Goal: Find specific page/section: Find specific page/section

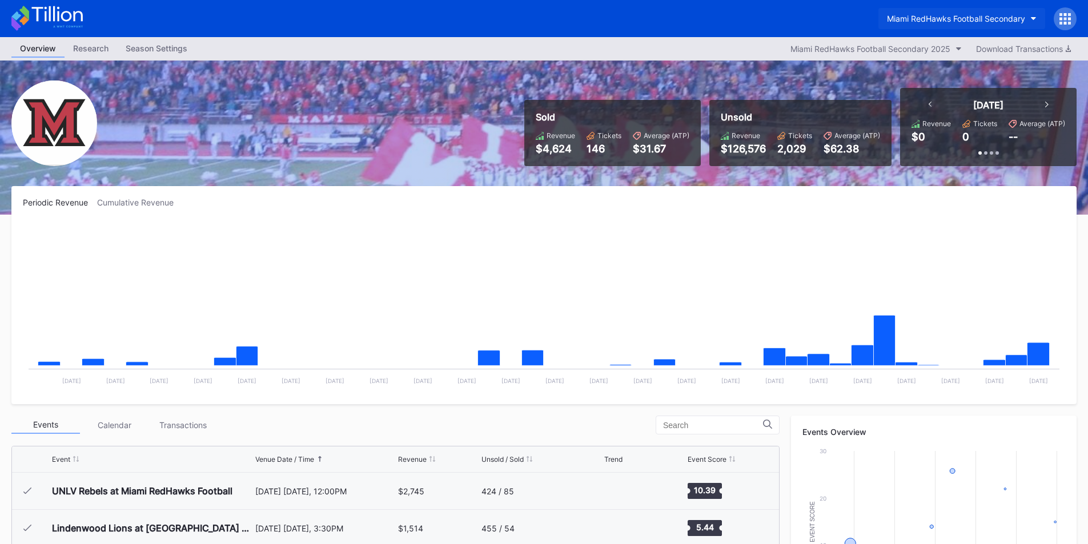
click at [931, 12] on button "Miami RedHawks Football Secondary" at bounding box center [961, 18] width 167 height 21
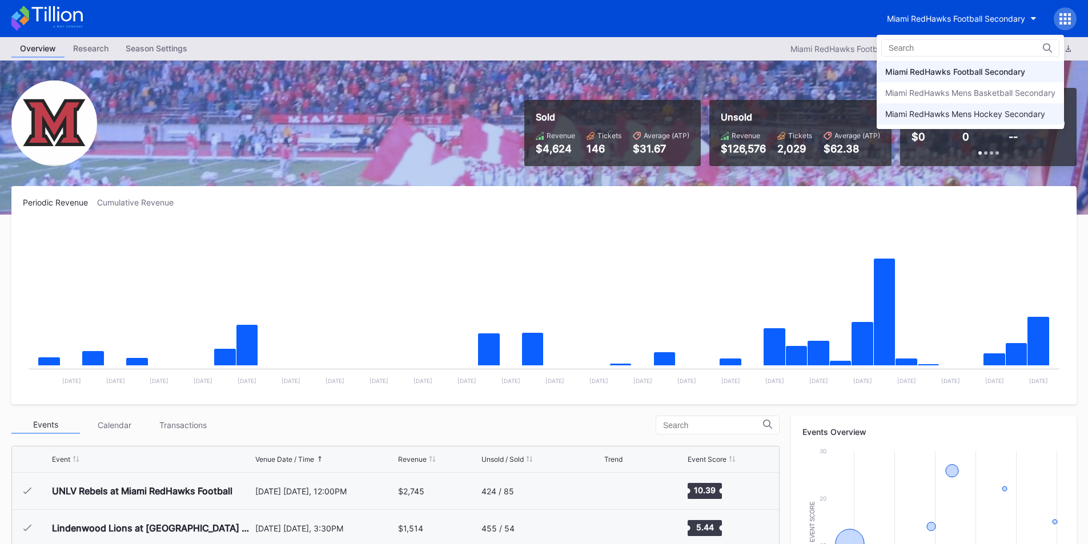
click at [913, 115] on div "Miami RedHawks Mens Hockey Secondary" at bounding box center [965, 114] width 160 height 10
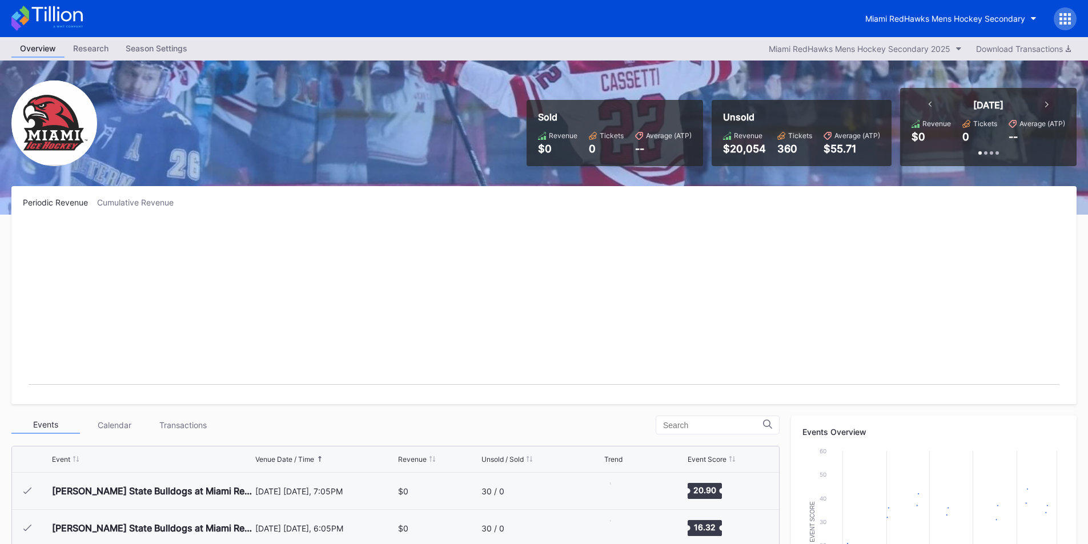
scroll to position [74, 0]
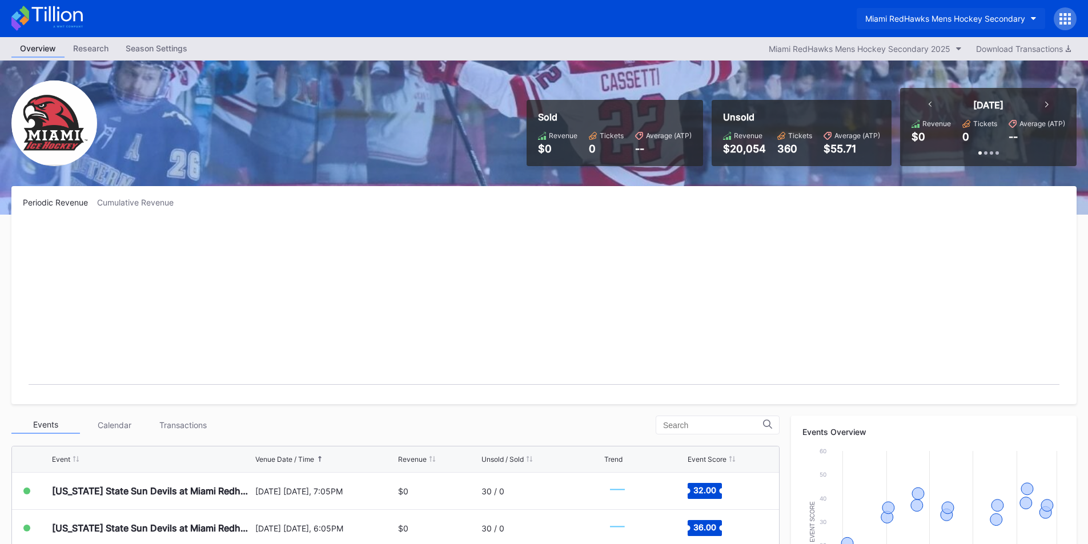
click at [913, 18] on div "Miami RedHawks Mens Hockey Secondary" at bounding box center [945, 19] width 160 height 10
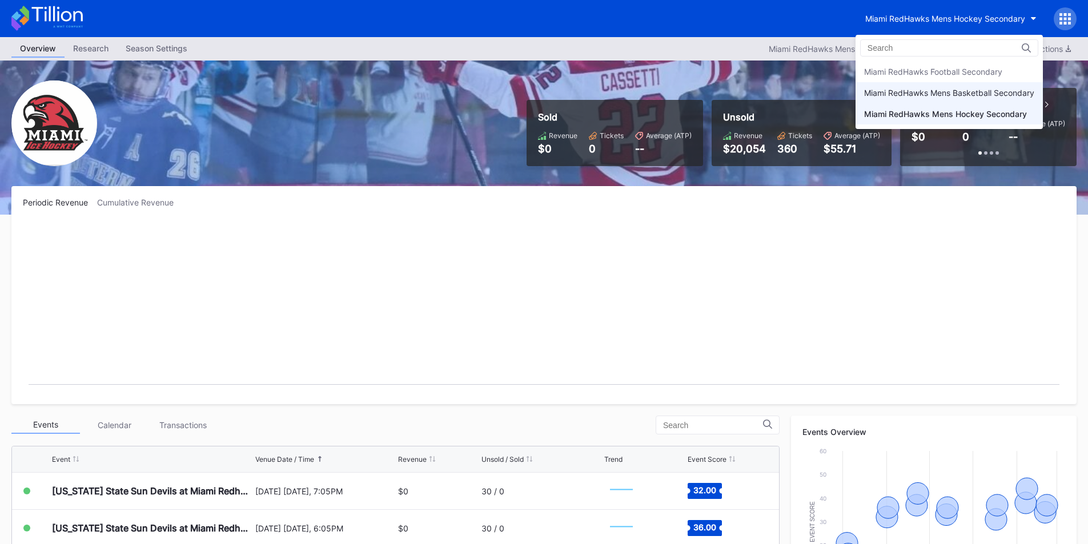
click at [914, 91] on div "Miami RedHawks Mens Basketball Secondary" at bounding box center [949, 93] width 170 height 10
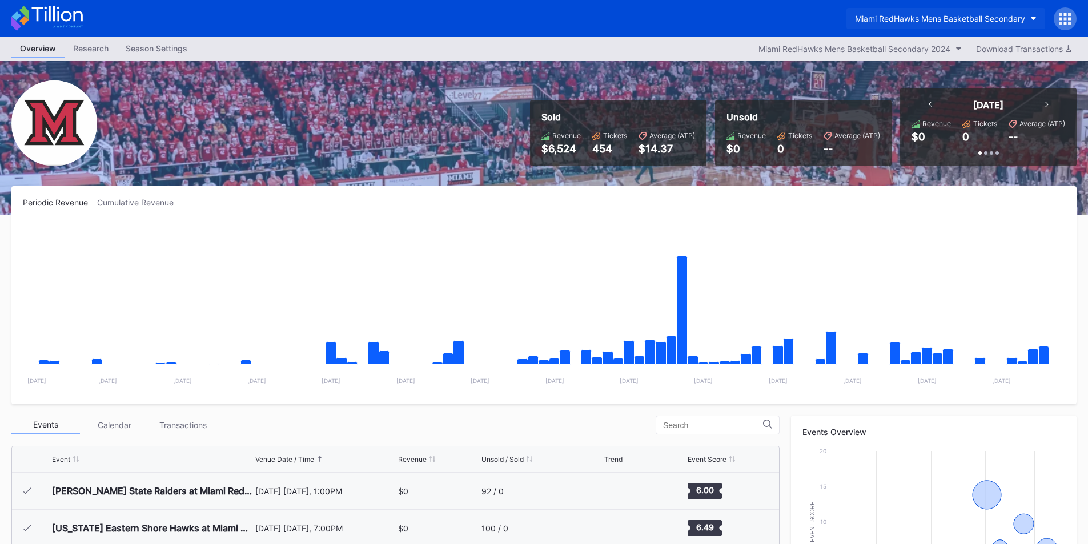
click at [938, 25] on button "Miami RedHawks Mens Basketball Secondary" at bounding box center [945, 18] width 199 height 21
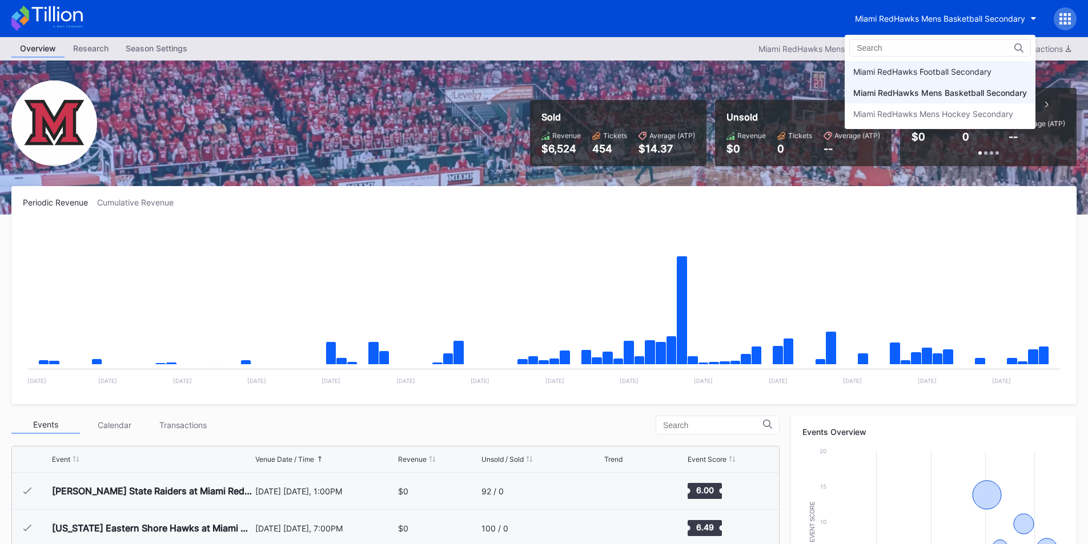
click at [934, 66] on div "Miami RedHawks Football Secondary" at bounding box center [939, 71] width 191 height 21
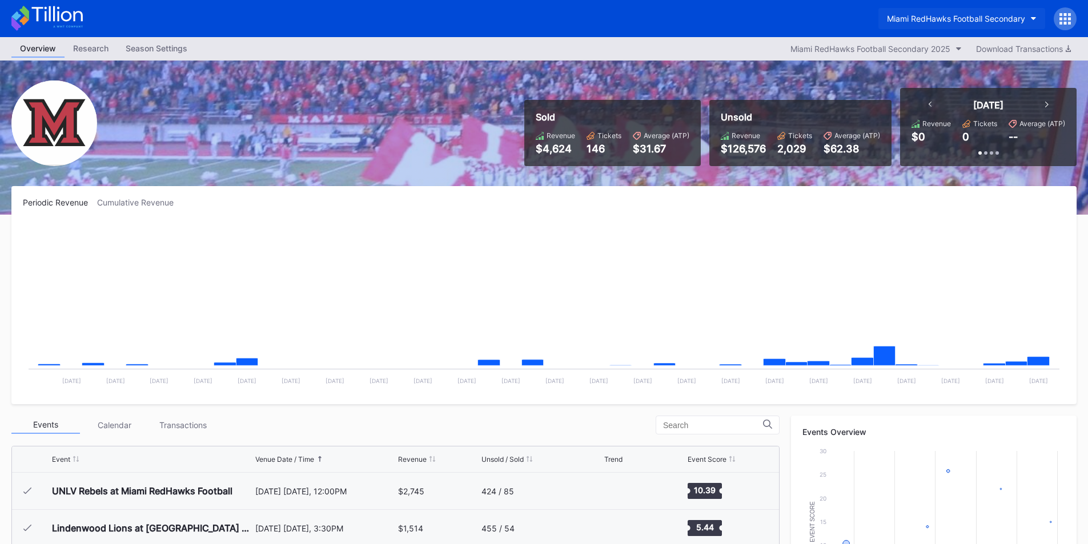
click at [939, 20] on div "Miami RedHawks Football Secondary" at bounding box center [956, 19] width 138 height 10
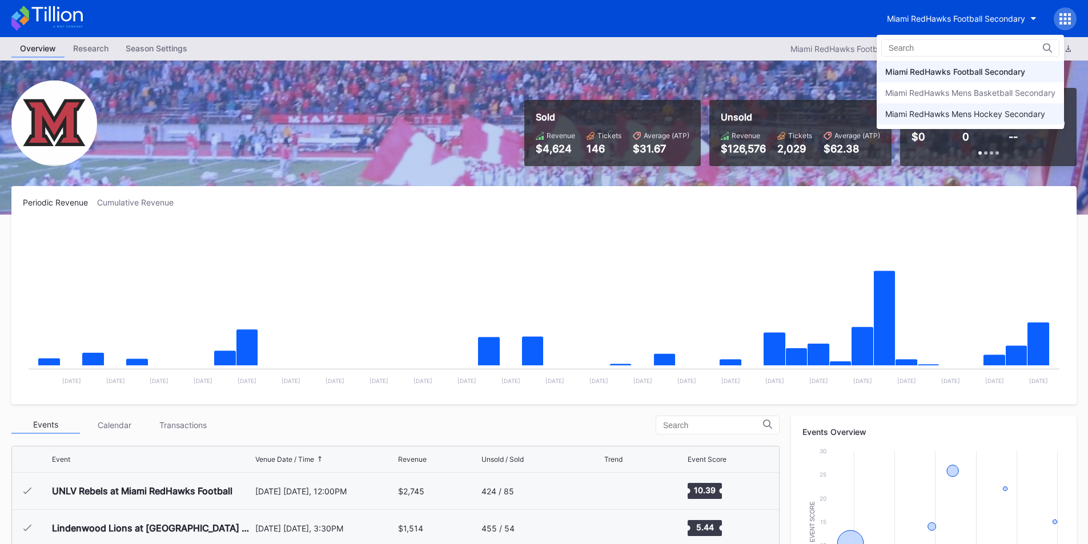
click at [939, 115] on div "Miami RedHawks Mens Hockey Secondary" at bounding box center [965, 114] width 160 height 10
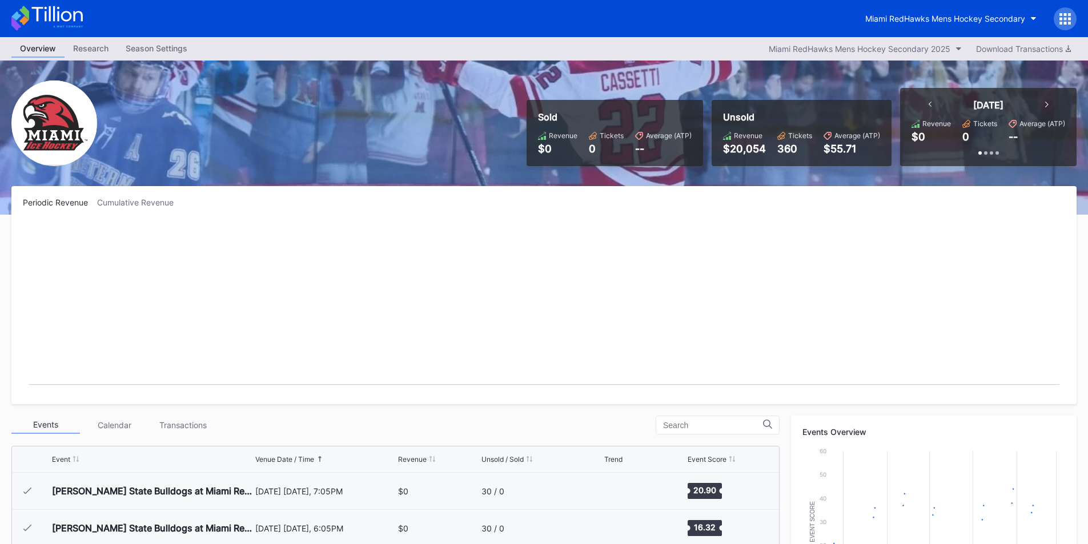
scroll to position [74, 0]
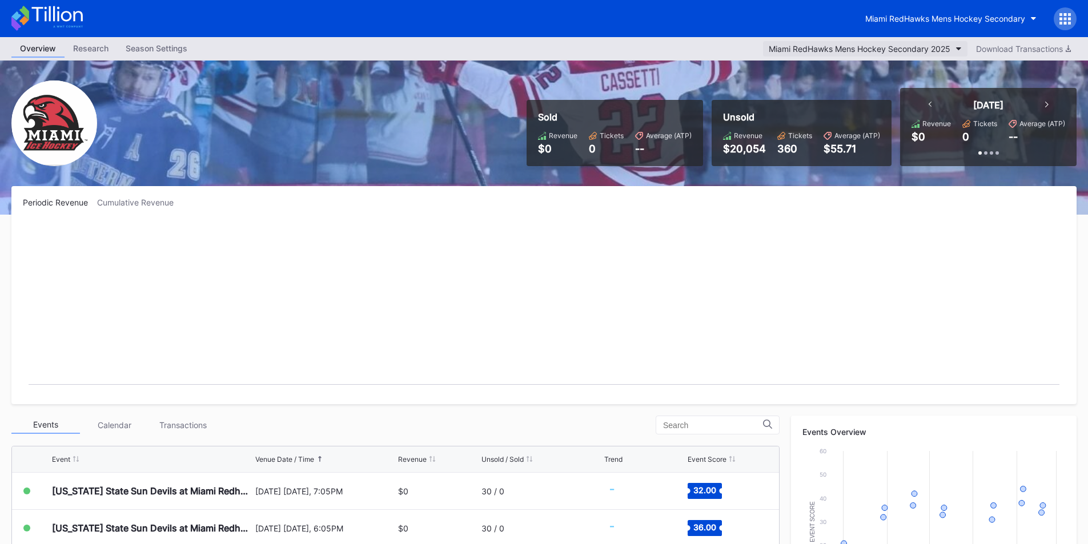
click at [917, 54] on button "Miami RedHawks Mens Hockey Secondary 2025" at bounding box center [865, 48] width 204 height 15
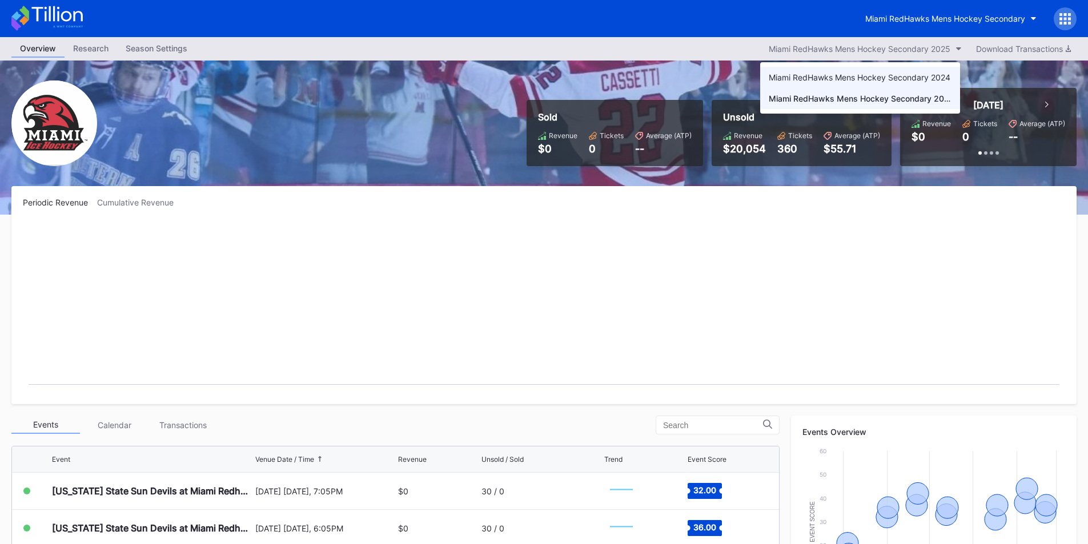
click at [905, 79] on div "Miami RedHawks Mens Hockey Secondary 2024" at bounding box center [859, 78] width 182 height 10
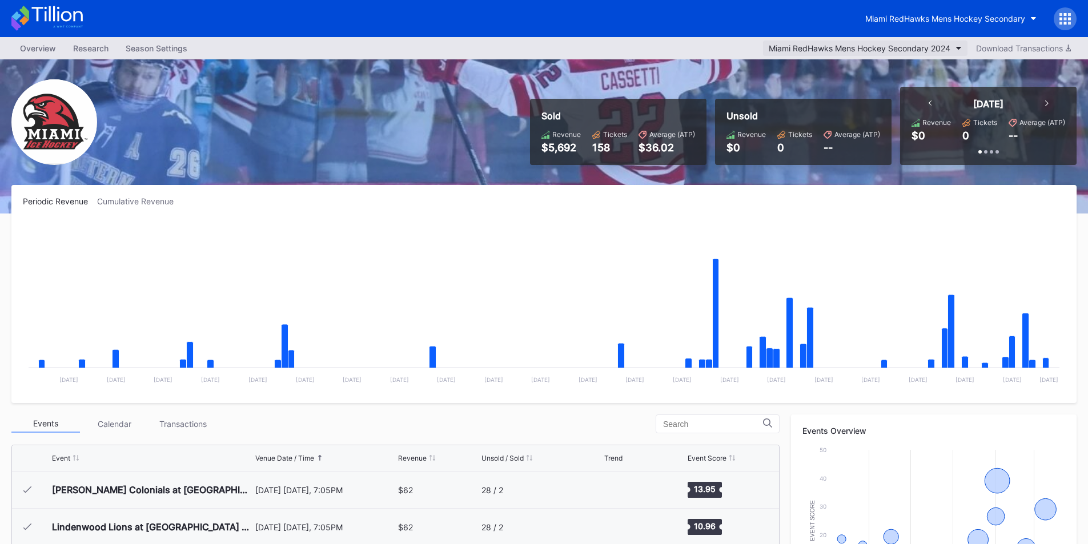
click at [911, 50] on div "Miami RedHawks Mens Hockey Secondary 2024" at bounding box center [859, 48] width 182 height 10
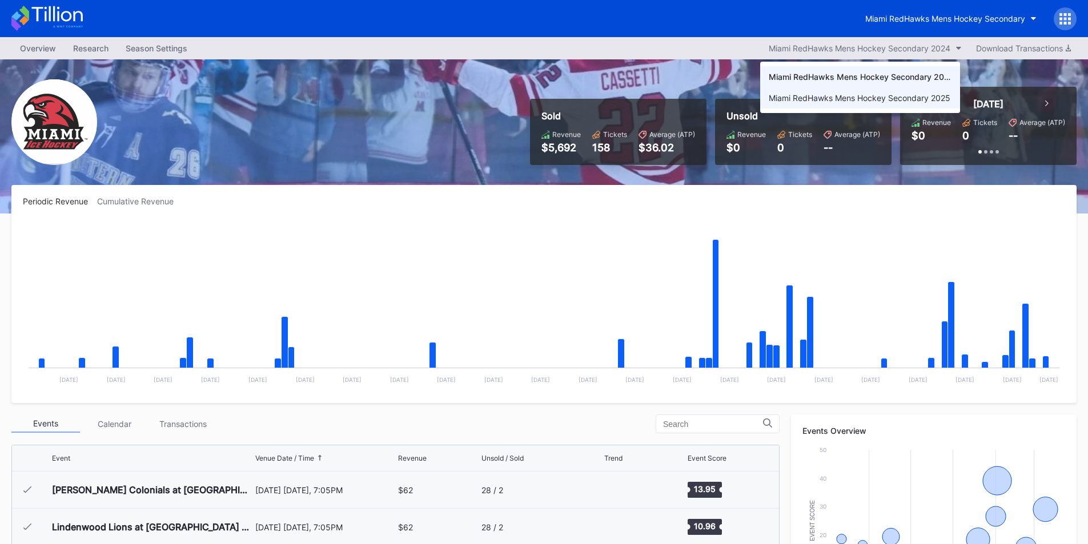
click at [891, 96] on div "Miami RedHawks Mens Hockey Secondary 2025" at bounding box center [859, 98] width 182 height 10
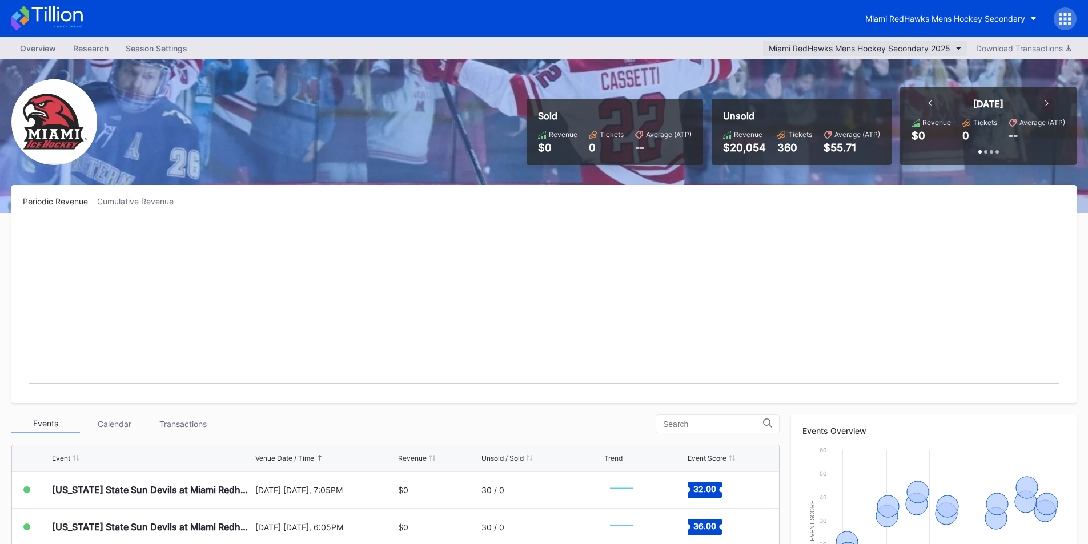
click at [877, 54] on button "Miami RedHawks Mens Hockey Secondary 2025" at bounding box center [865, 48] width 204 height 15
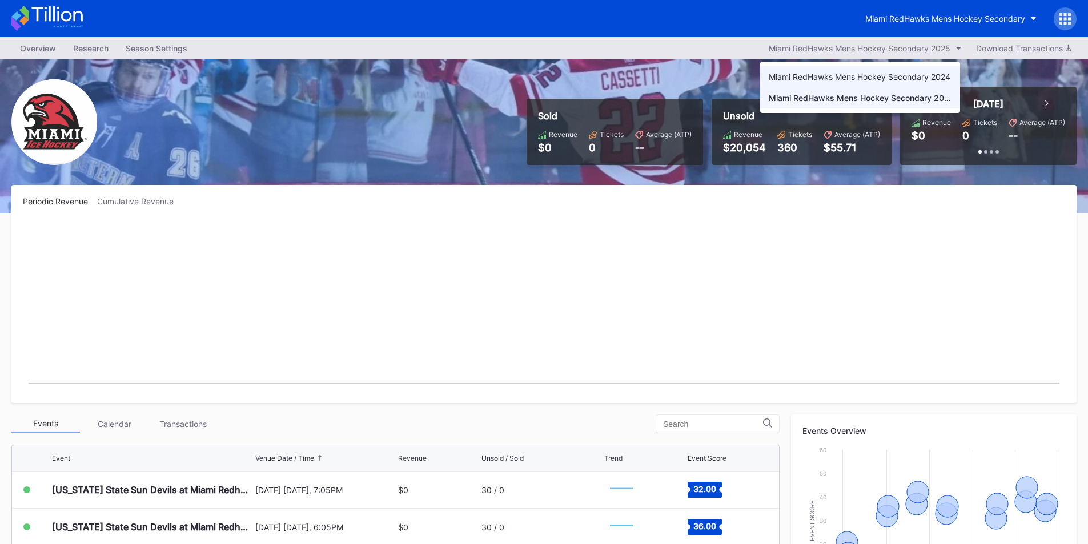
click at [886, 73] on div "Miami RedHawks Mens Hockey Secondary 2024" at bounding box center [859, 77] width 182 height 10
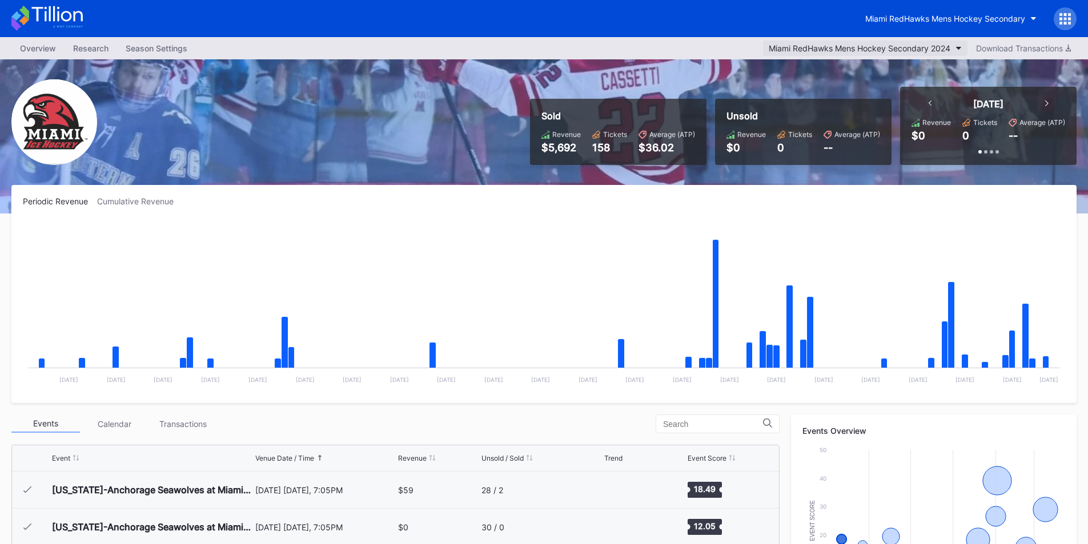
click at [855, 47] on div "Miami RedHawks Mens Hockey Secondary 2024" at bounding box center [859, 48] width 182 height 10
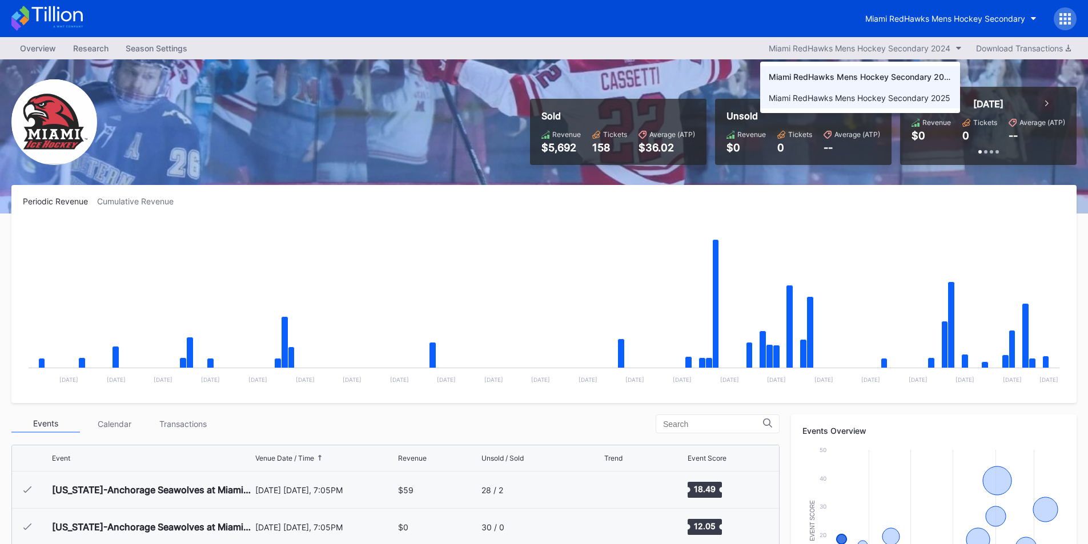
click at [887, 96] on div "Miami RedHawks Mens Hockey Secondary 2025" at bounding box center [859, 98] width 182 height 10
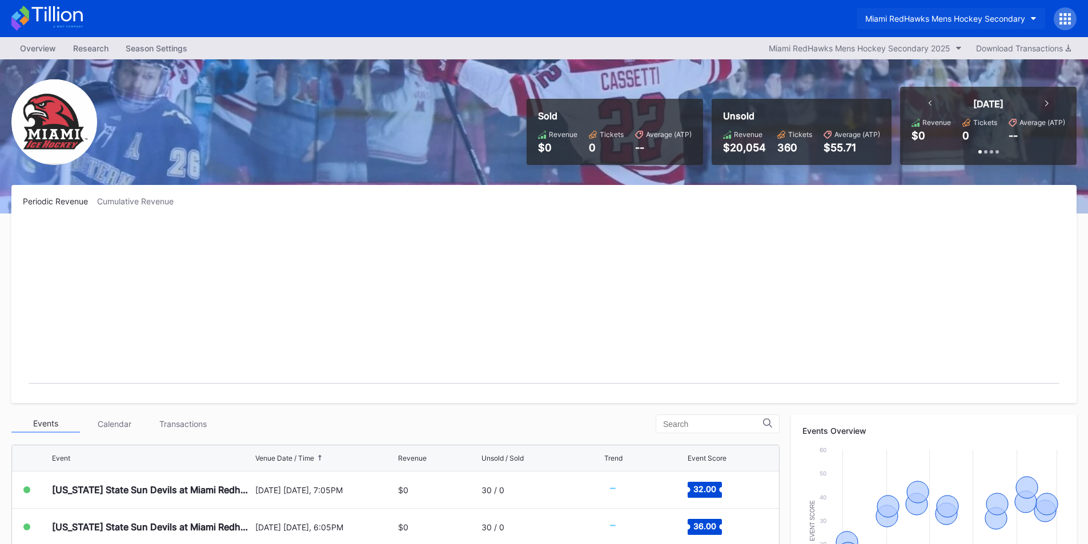
click at [932, 16] on div "Miami RedHawks Mens Hockey Secondary" at bounding box center [945, 19] width 160 height 10
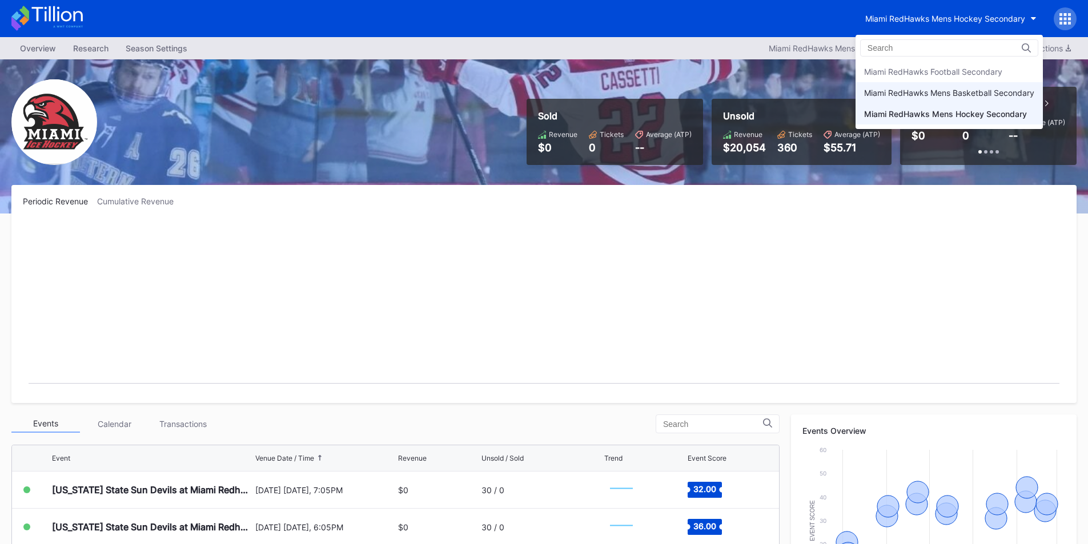
click at [895, 87] on div "Miami RedHawks Mens Basketball Secondary" at bounding box center [948, 92] width 187 height 21
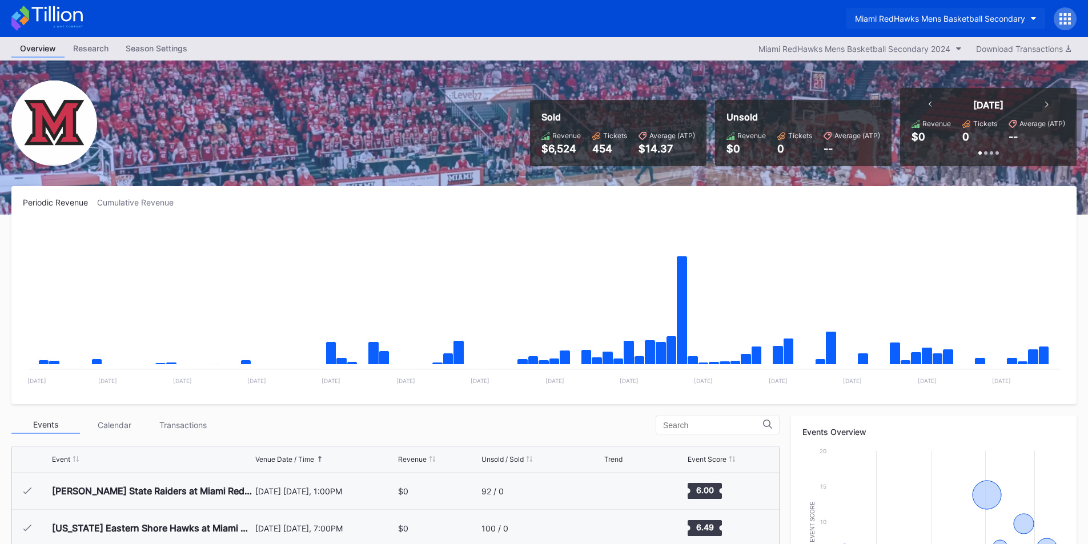
click at [903, 27] on button "Miami RedHawks Mens Basketball Secondary" at bounding box center [945, 18] width 199 height 21
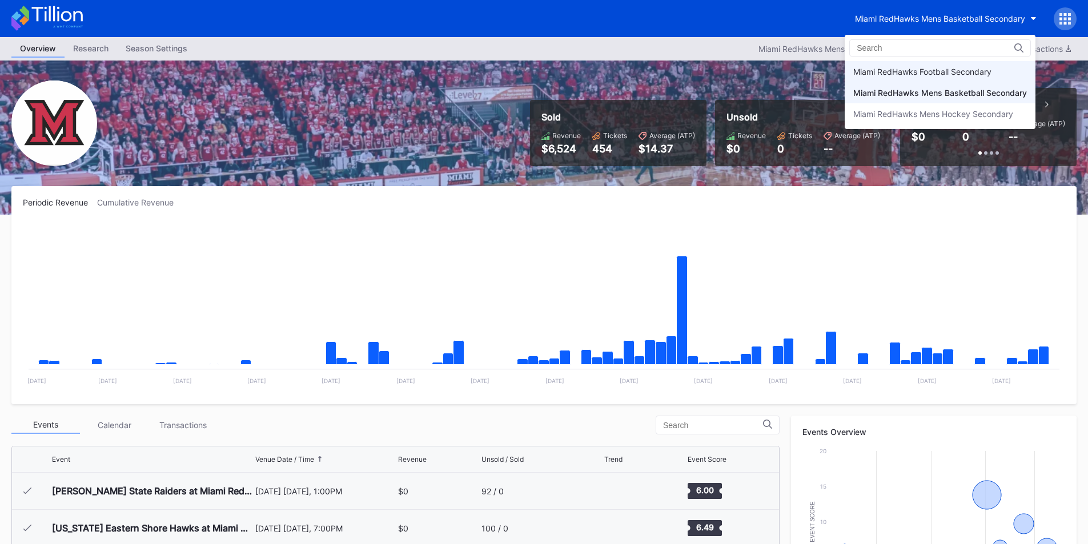
click at [891, 72] on div "Miami RedHawks Football Secondary" at bounding box center [922, 72] width 138 height 10
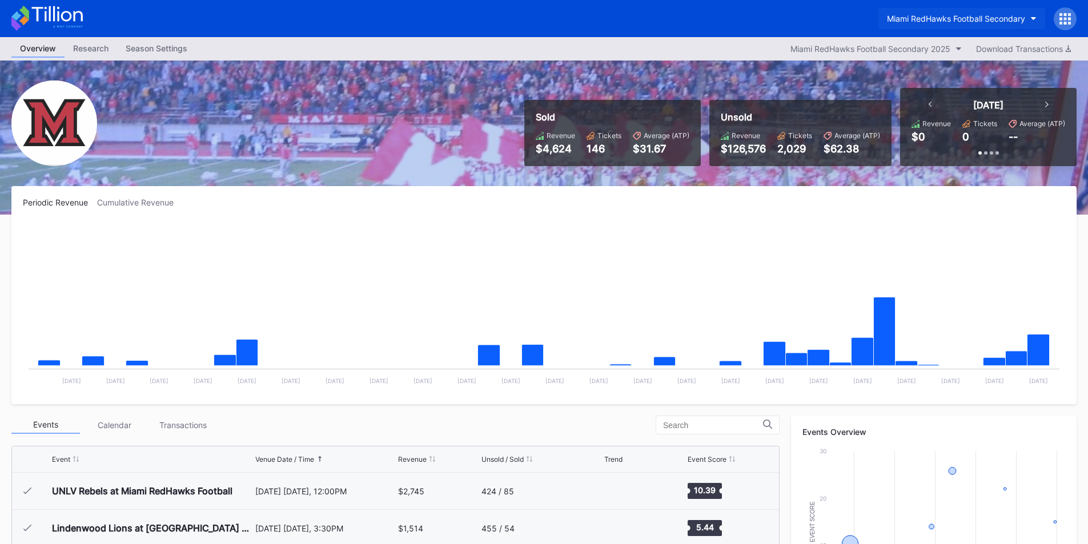
click at [949, 15] on div "Miami RedHawks Football Secondary" at bounding box center [956, 19] width 138 height 10
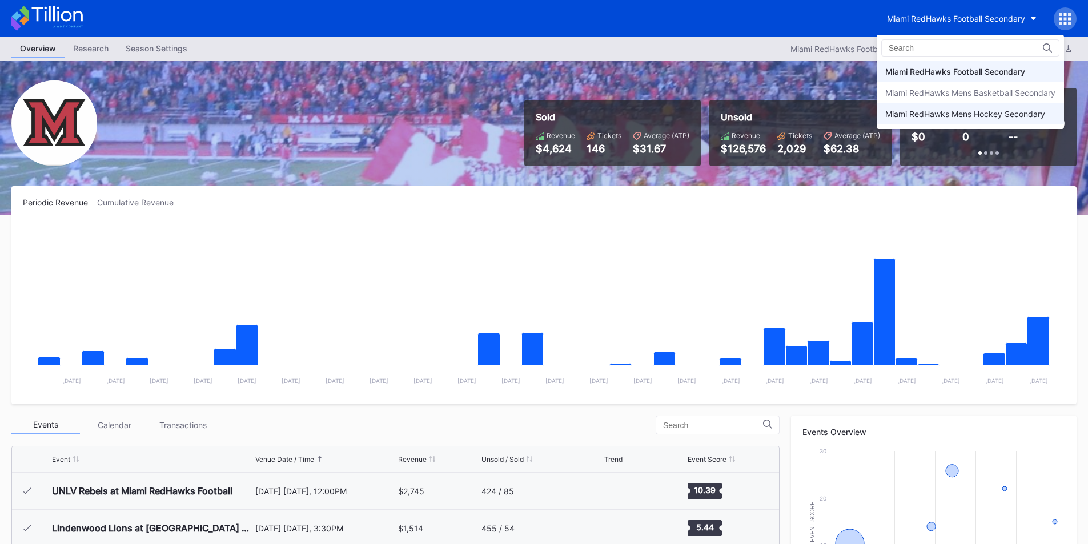
click at [937, 108] on div "Miami RedHawks Mens Hockey Secondary" at bounding box center [969, 113] width 187 height 21
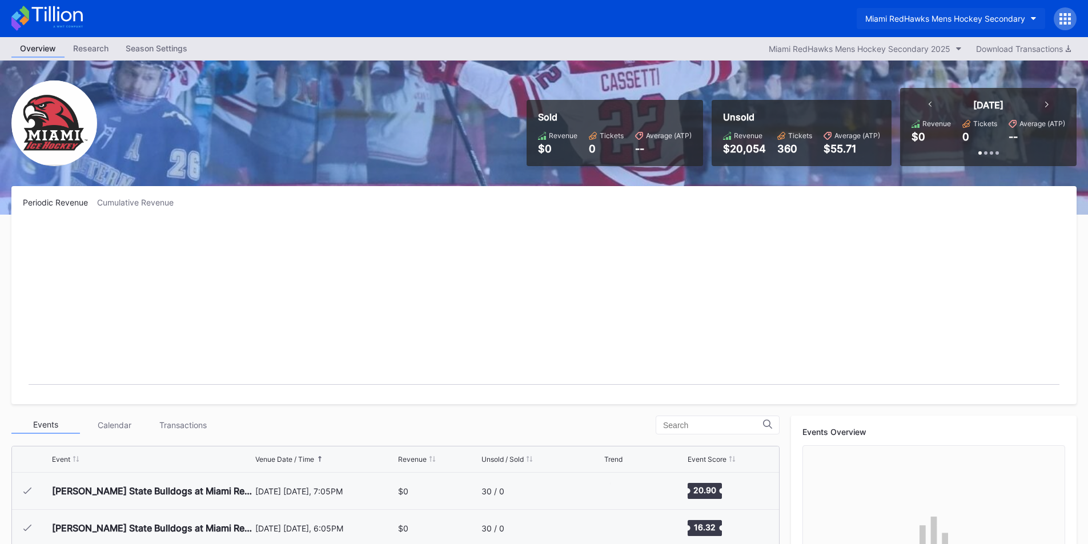
scroll to position [74, 0]
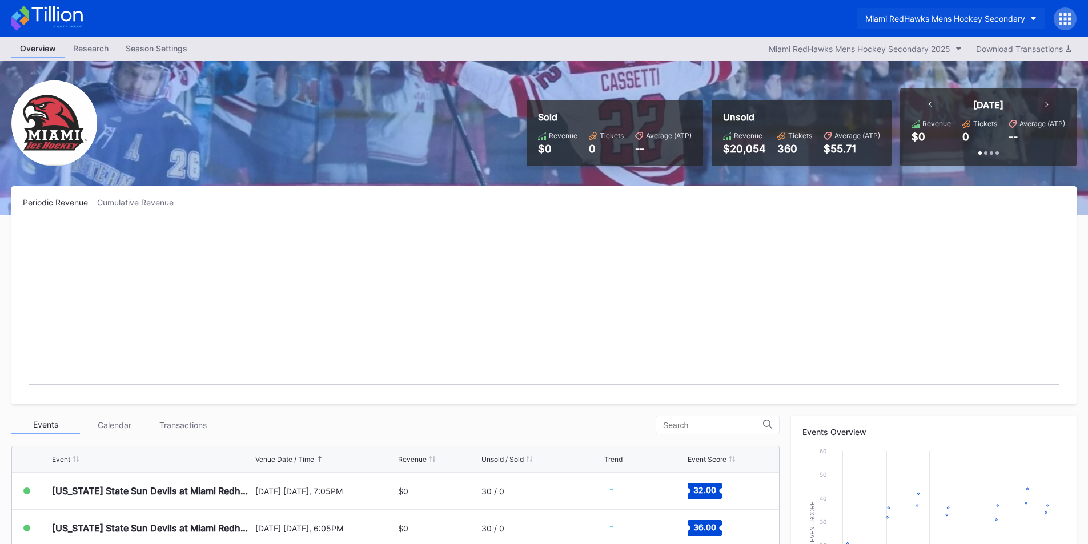
click at [910, 10] on button "Miami RedHawks Mens Hockey Secondary" at bounding box center [950, 18] width 188 height 21
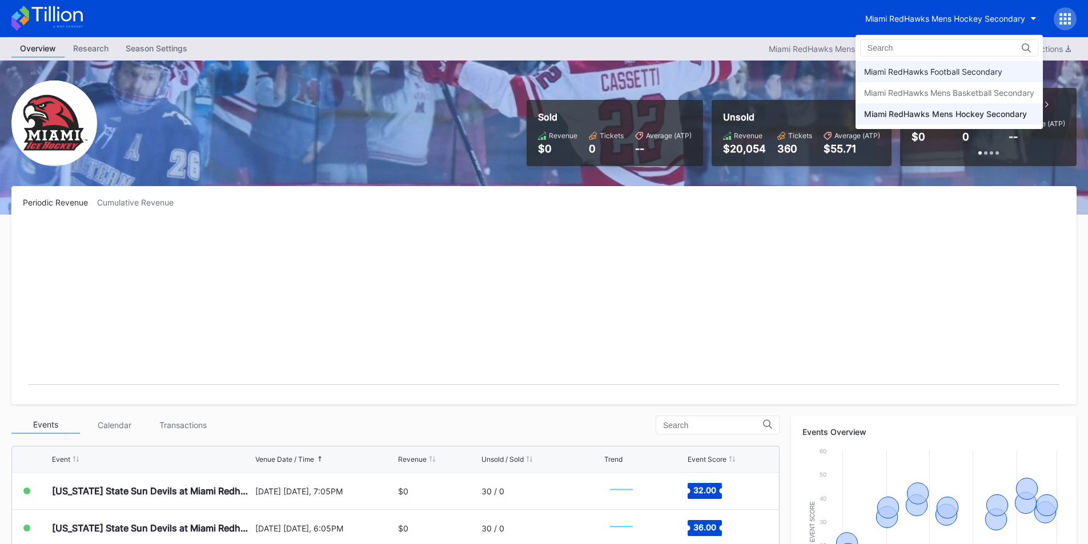
click at [905, 71] on div "Miami RedHawks Football Secondary" at bounding box center [933, 72] width 138 height 10
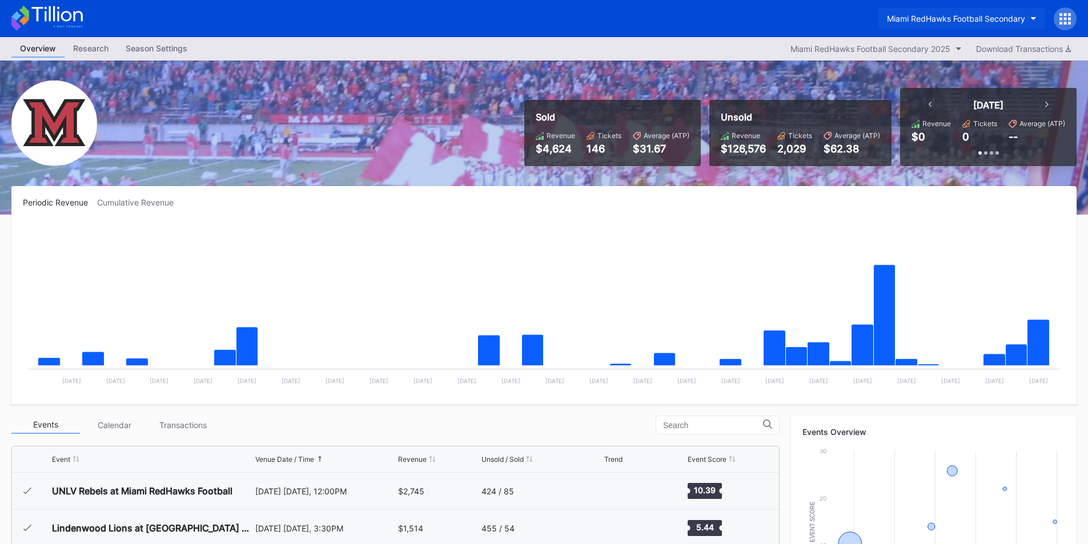
click at [913, 15] on div "Miami RedHawks Football Secondary" at bounding box center [956, 19] width 138 height 10
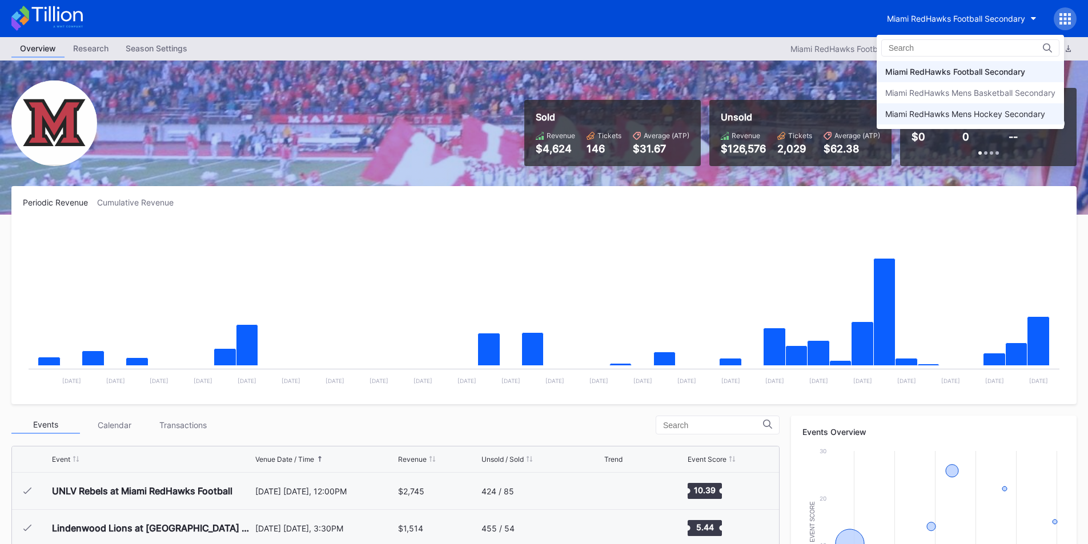
click at [947, 107] on div "Miami RedHawks Mens Hockey Secondary" at bounding box center [969, 113] width 187 height 21
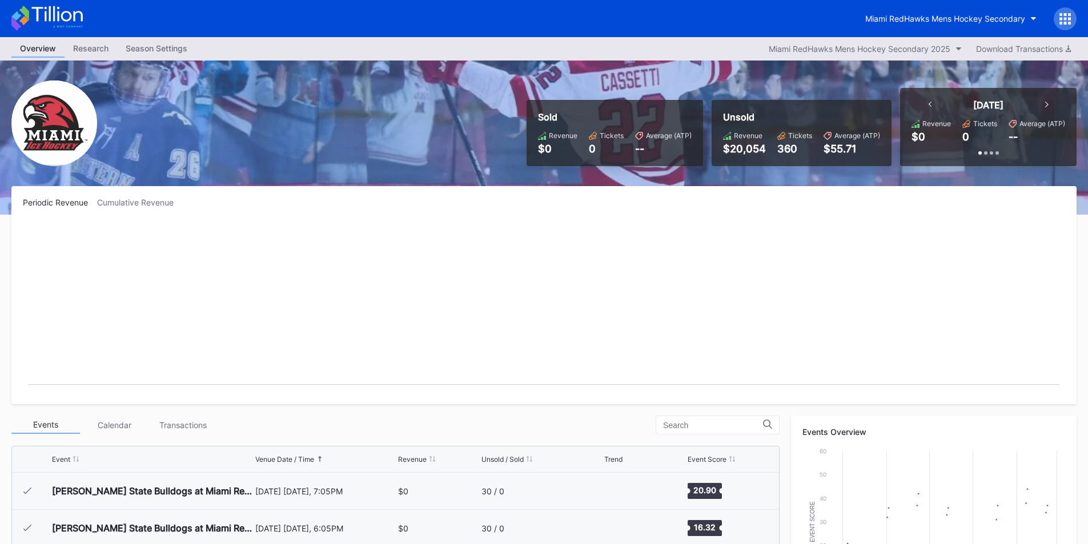
scroll to position [74, 0]
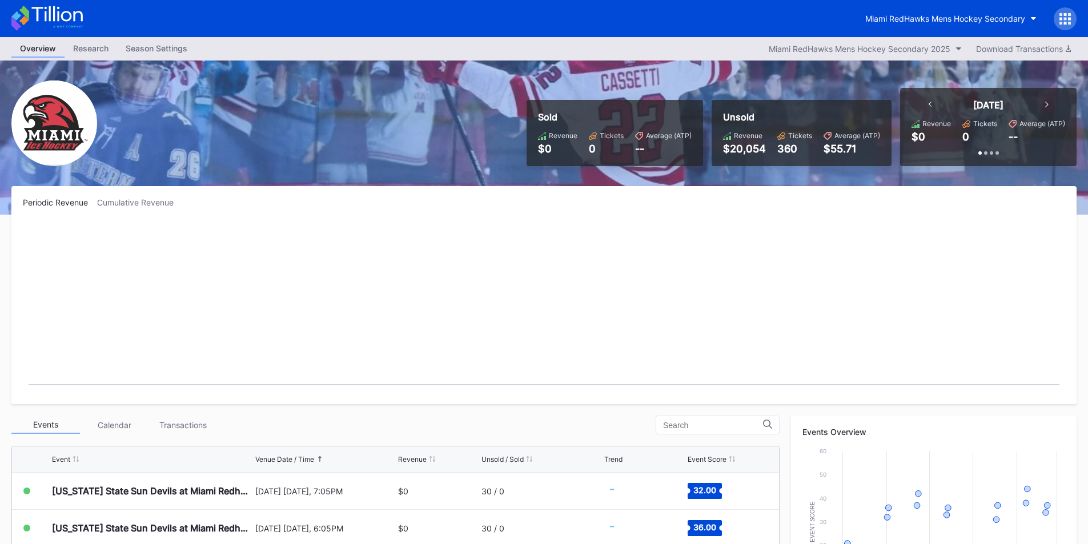
click at [926, 31] on div "Miami RedHawks Mens Hockey Secondary" at bounding box center [544, 18] width 1088 height 37
click at [917, 16] on div "Miami RedHawks Mens Hockey Secondary" at bounding box center [945, 19] width 160 height 10
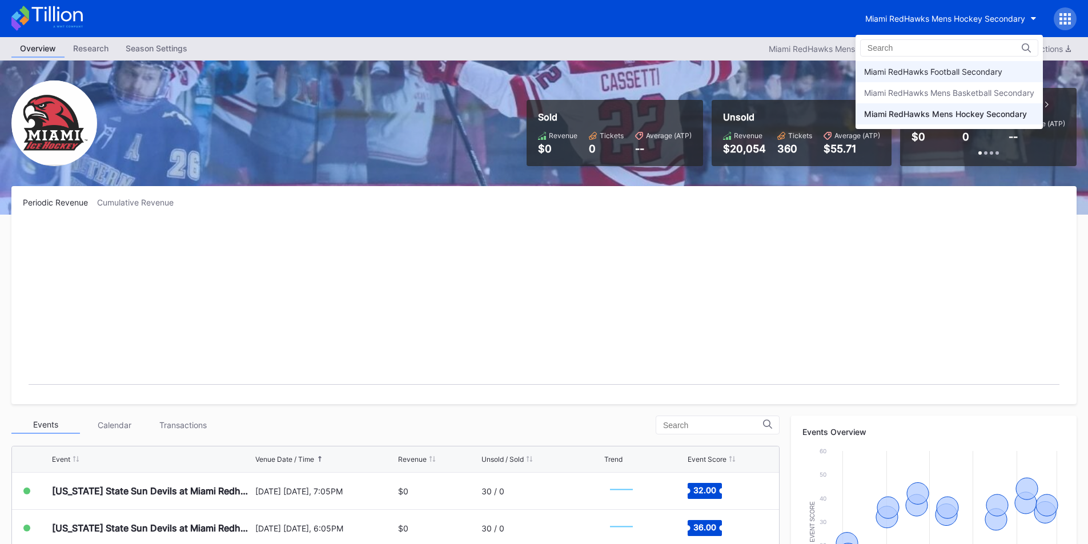
click at [919, 74] on div "Miami RedHawks Football Secondary" at bounding box center [933, 72] width 138 height 10
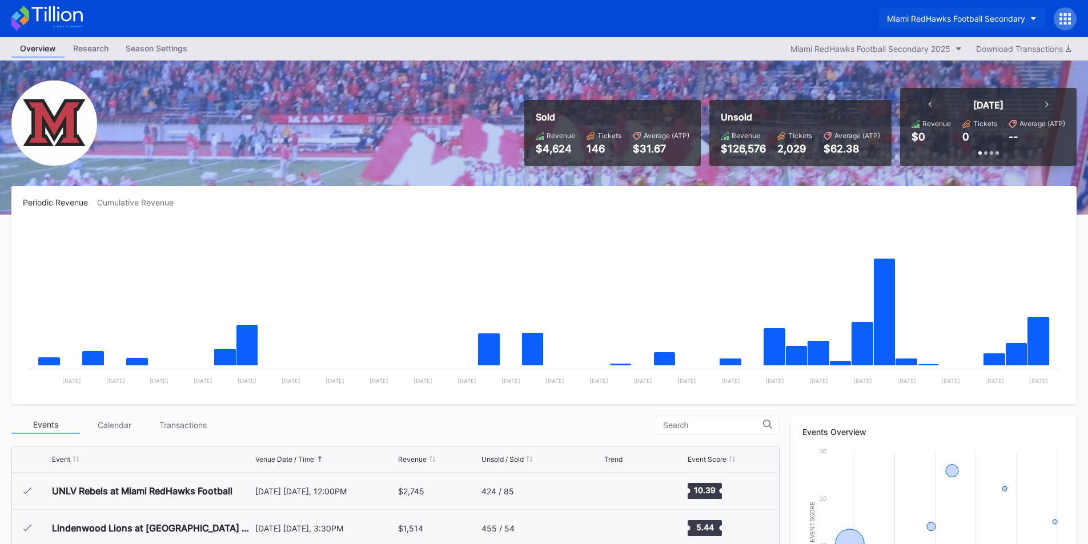
click at [912, 18] on div "Miami RedHawks Football Secondary" at bounding box center [956, 19] width 138 height 10
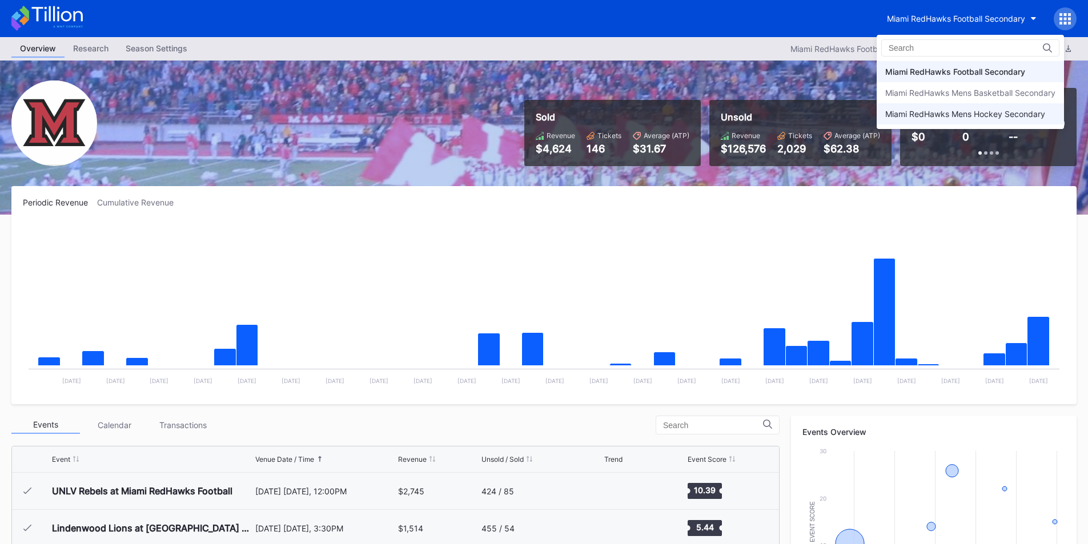
click at [938, 117] on div "Miami RedHawks Mens Hockey Secondary" at bounding box center [965, 114] width 160 height 10
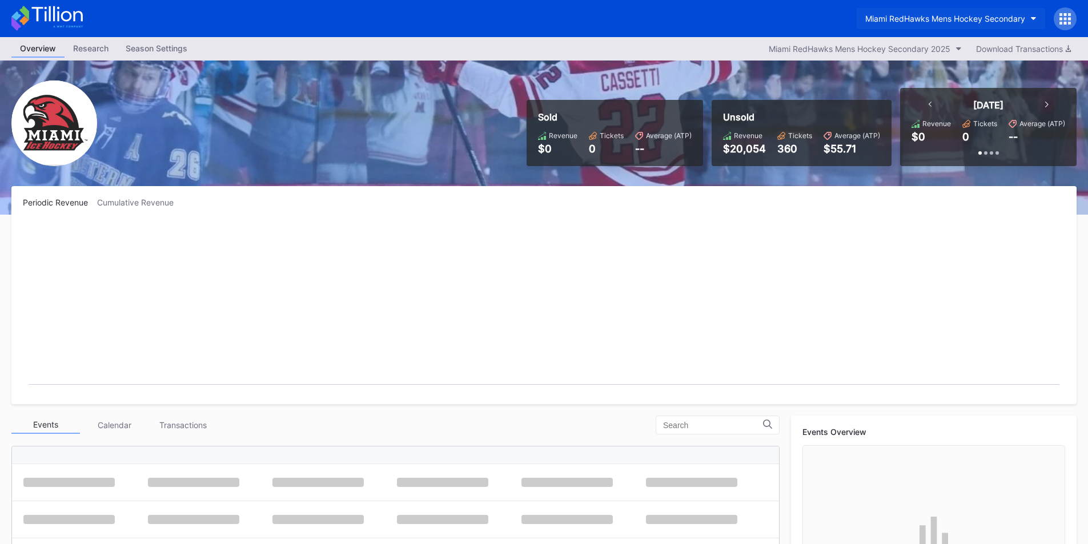
scroll to position [74, 0]
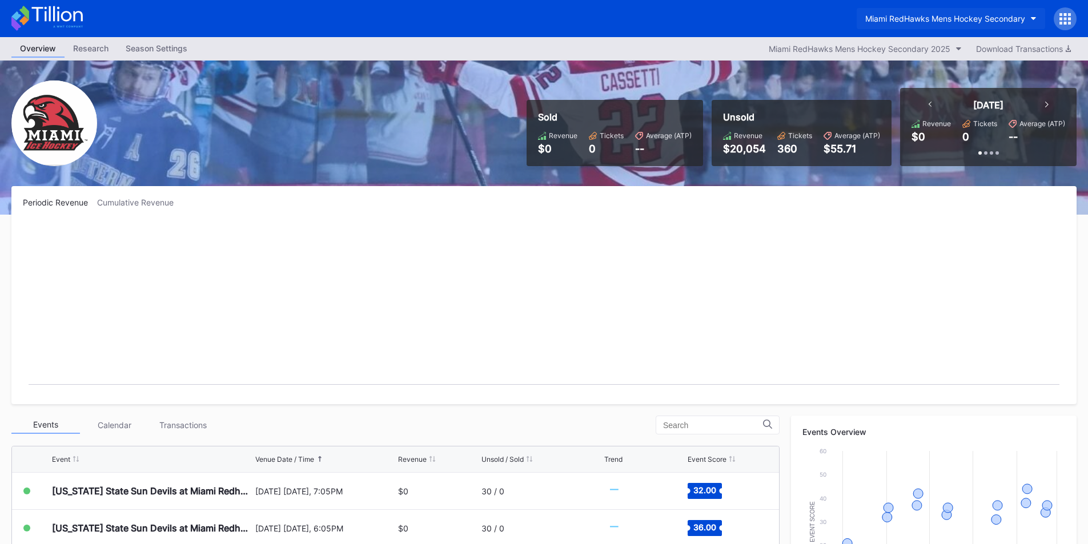
click at [927, 13] on button "Miami RedHawks Mens Hockey Secondary" at bounding box center [950, 18] width 188 height 21
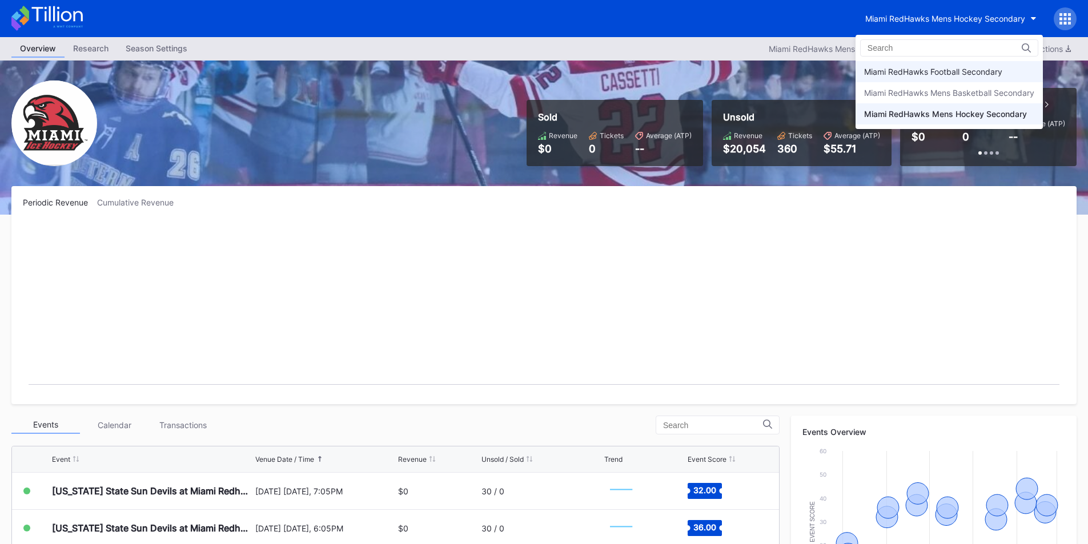
click at [921, 69] on div "Miami RedHawks Football Secondary" at bounding box center [933, 72] width 138 height 10
